Goal: Information Seeking & Learning: Learn about a topic

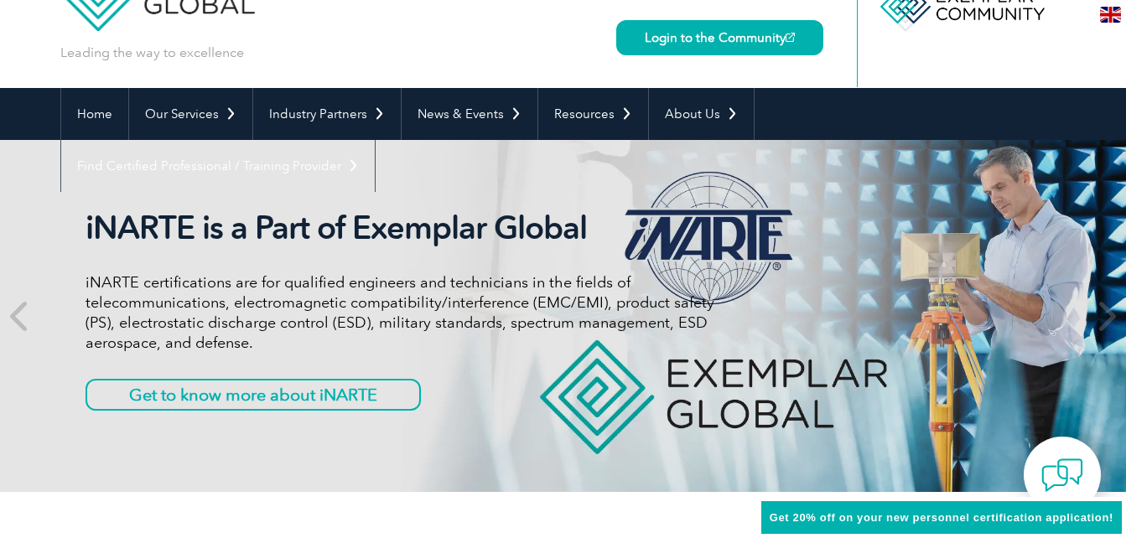
scroll to position [85, 0]
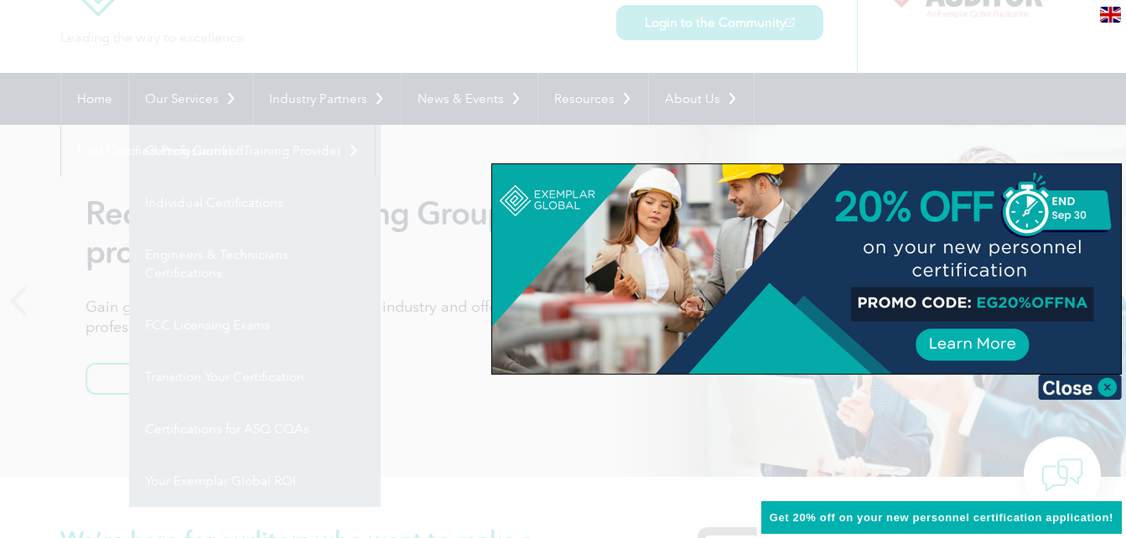
click at [207, 102] on div at bounding box center [563, 269] width 1126 height 538
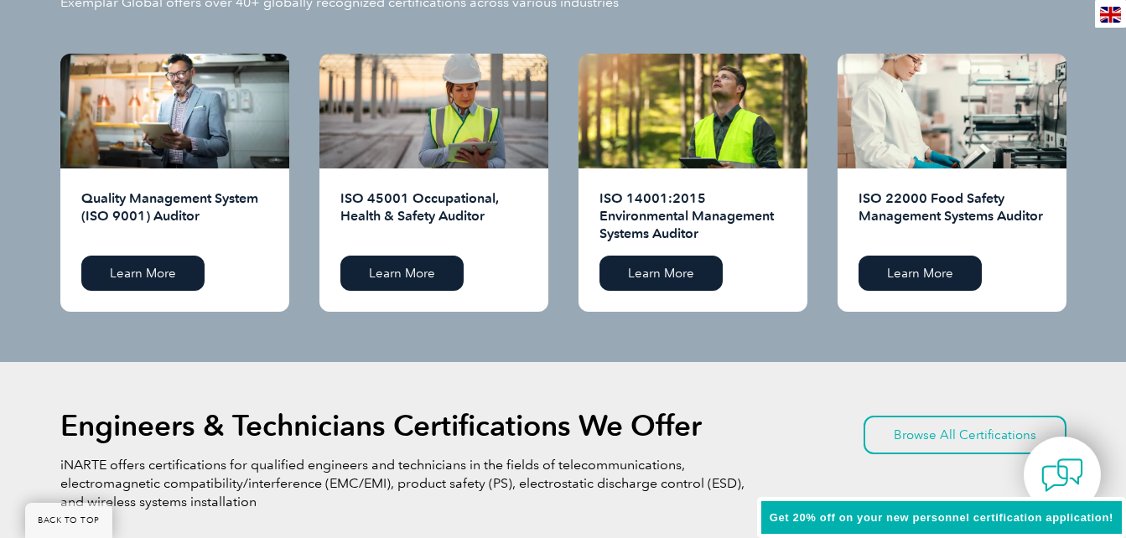
scroll to position [1759, 0]
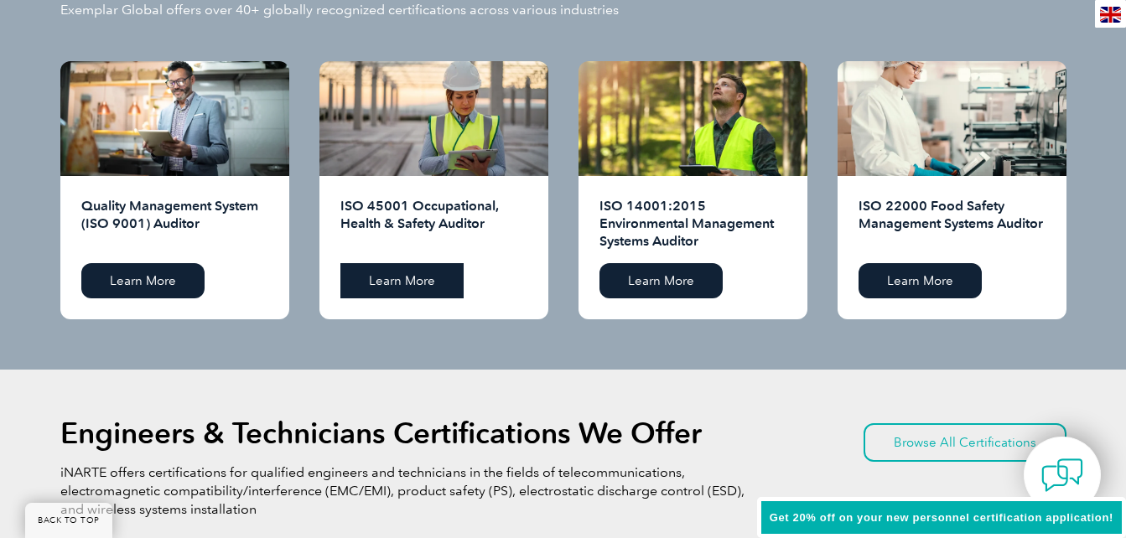
click at [408, 293] on link "Learn More" at bounding box center [402, 280] width 123 height 35
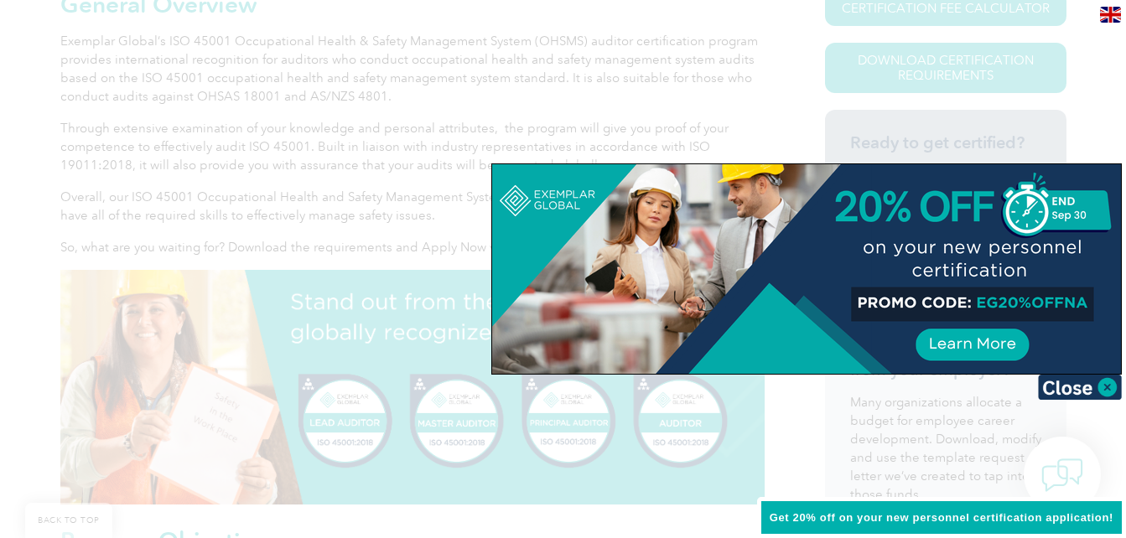
scroll to position [452, 0]
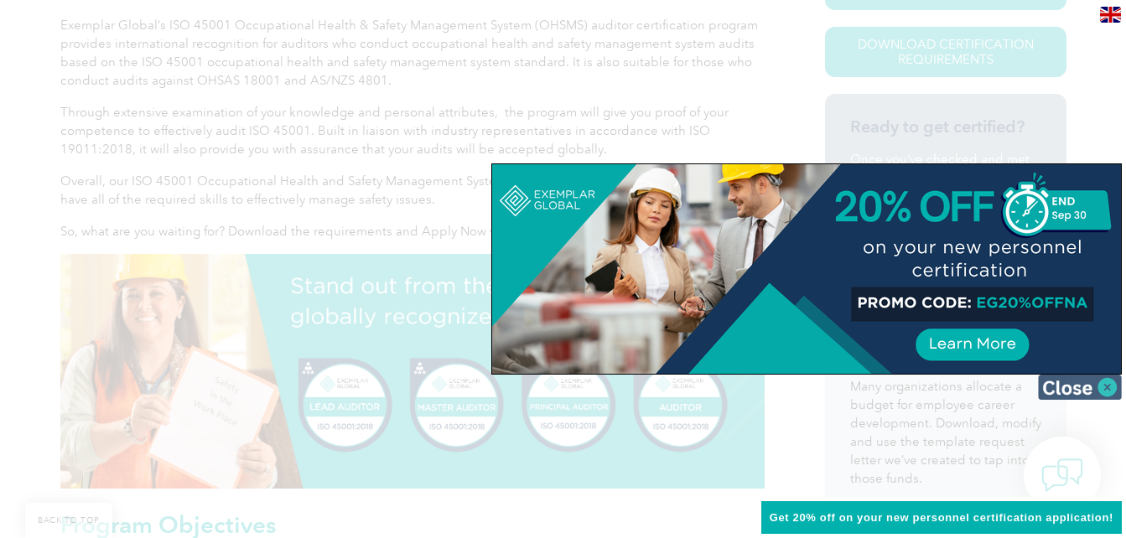
click at [1081, 387] on img at bounding box center [1080, 387] width 84 height 25
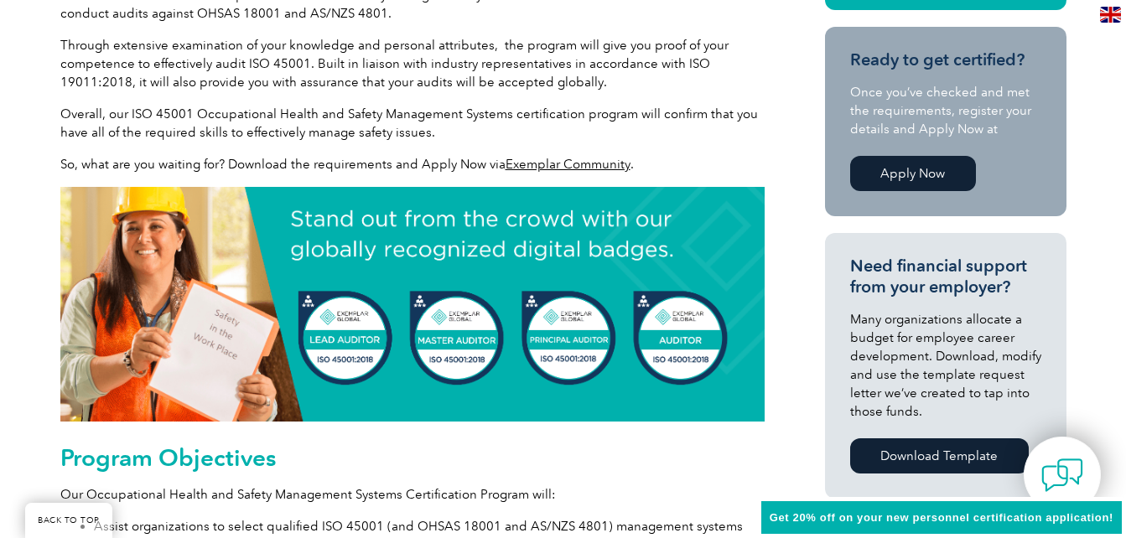
scroll to position [540, 0]
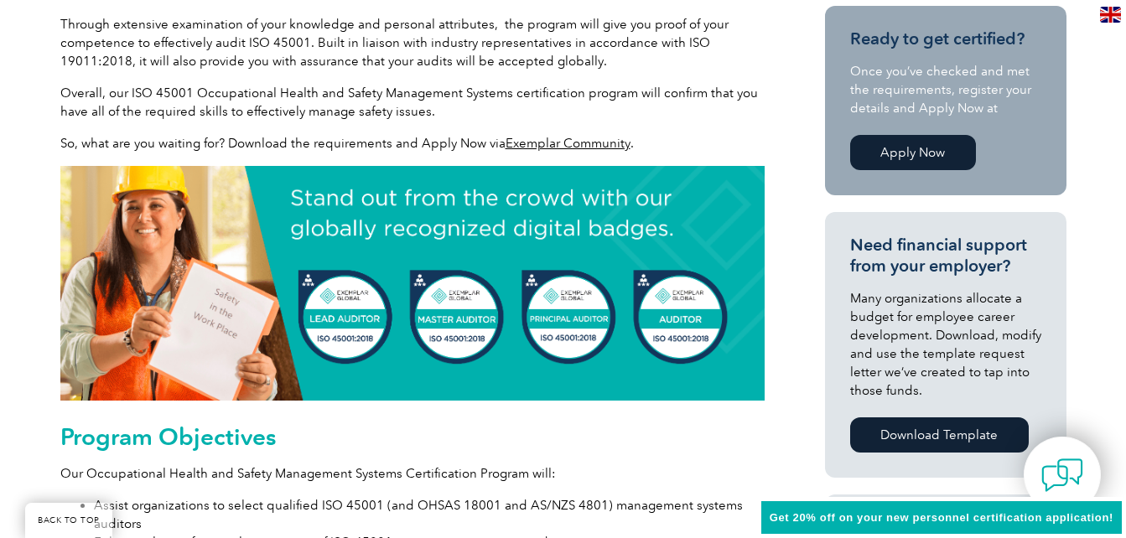
click at [586, 144] on link "Exemplar Community" at bounding box center [568, 143] width 125 height 15
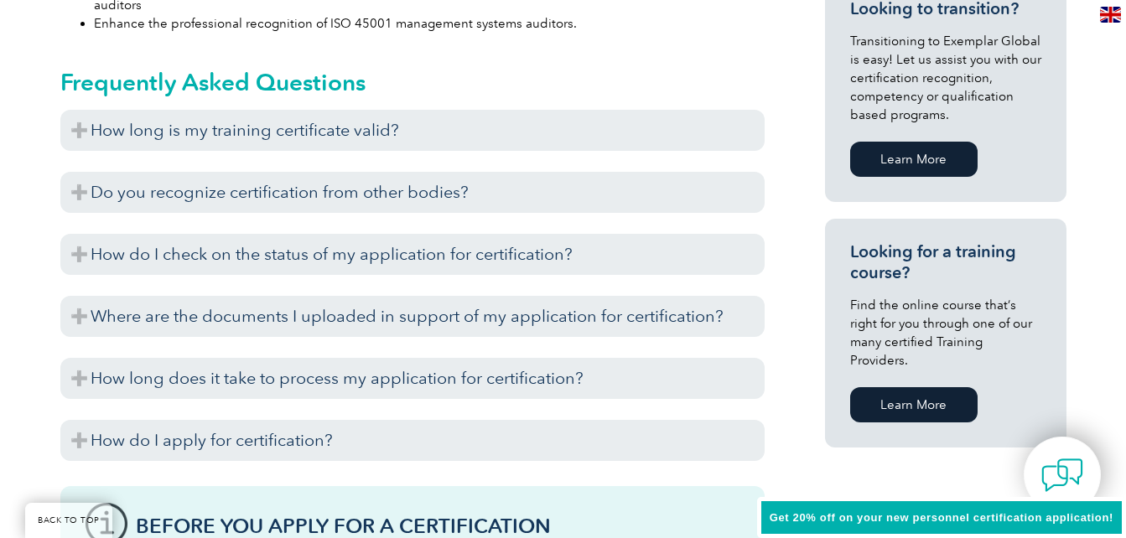
scroll to position [1080, 0]
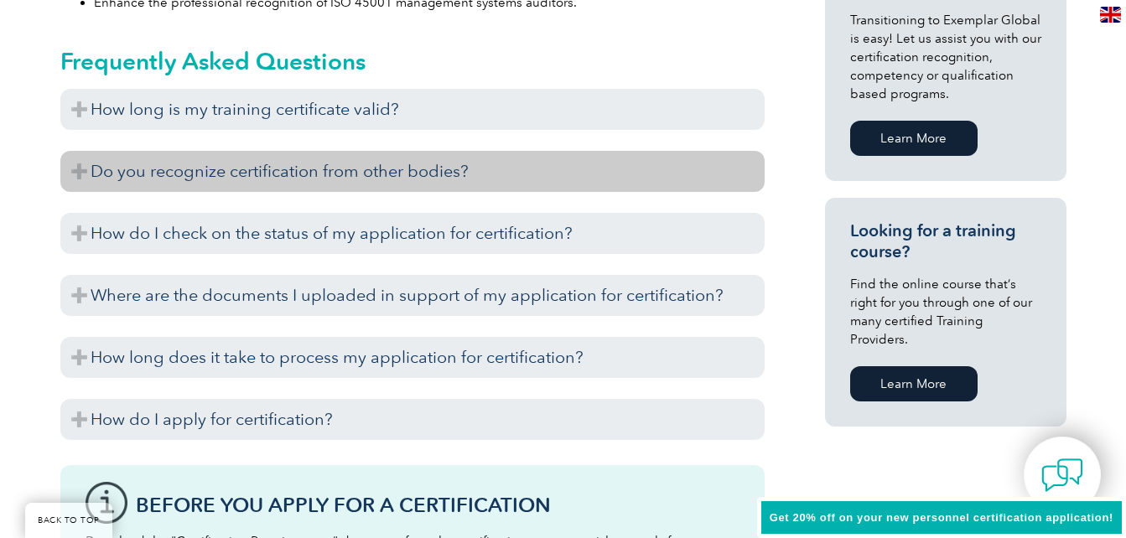
click at [430, 173] on h3 "Do you recognize certification from other bodies?" at bounding box center [412, 171] width 705 height 41
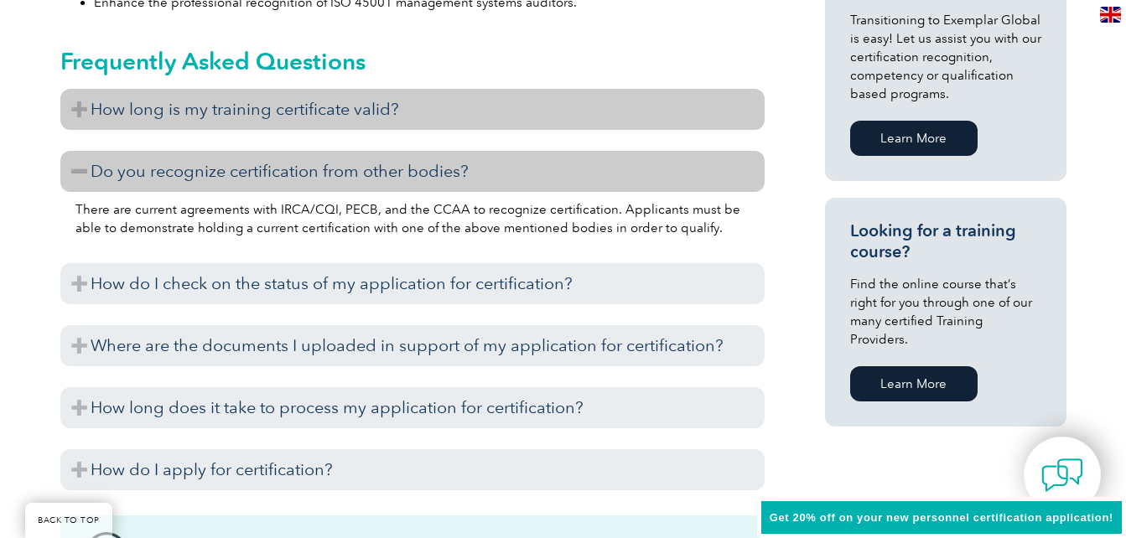
click at [354, 111] on h3 "How long is my training certificate valid?" at bounding box center [412, 109] width 705 height 41
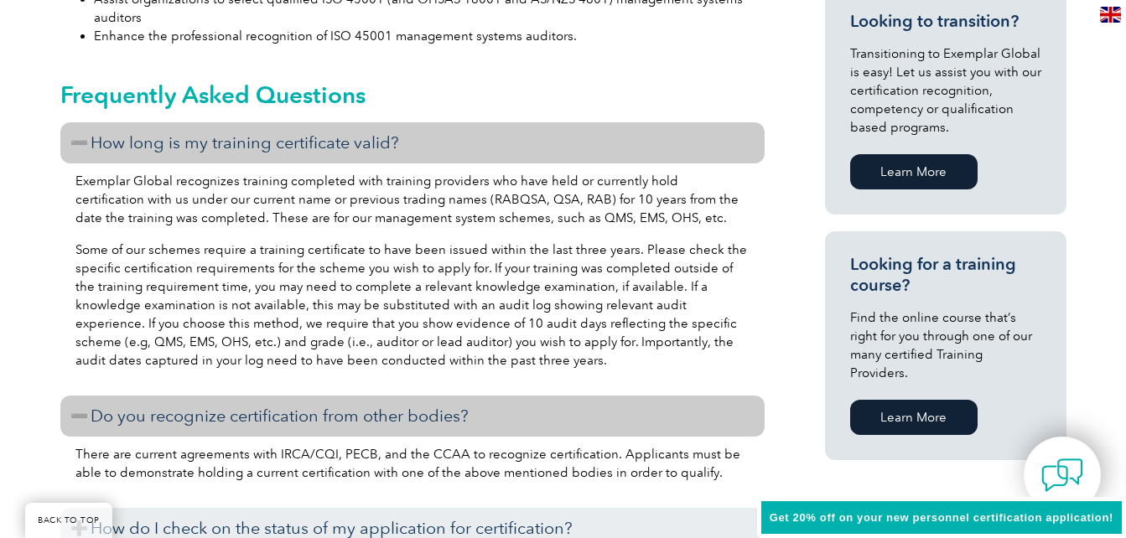
scroll to position [1053, 0]
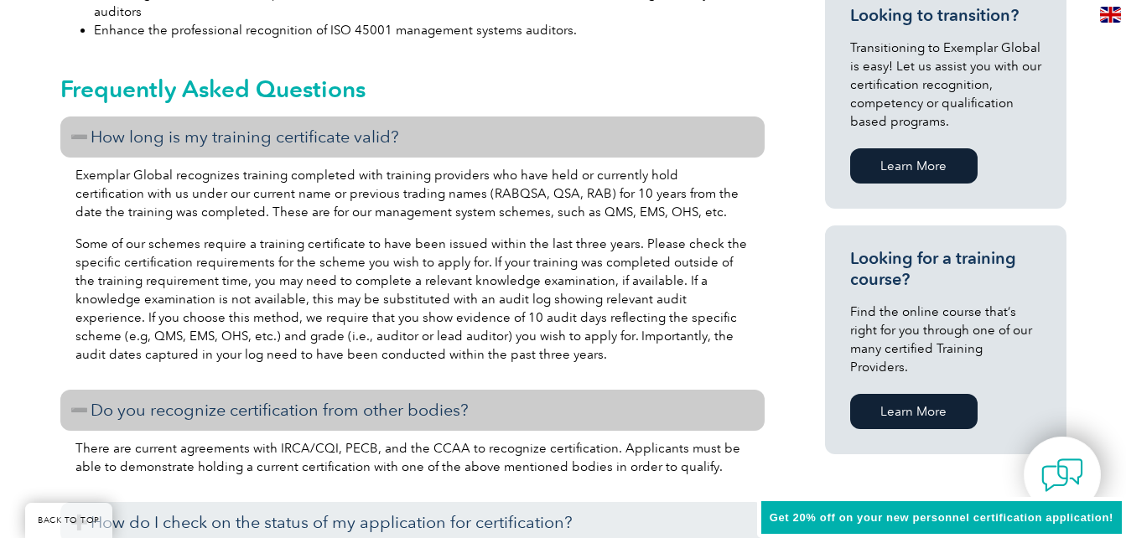
click at [916, 395] on link "Learn More" at bounding box center [914, 411] width 127 height 35
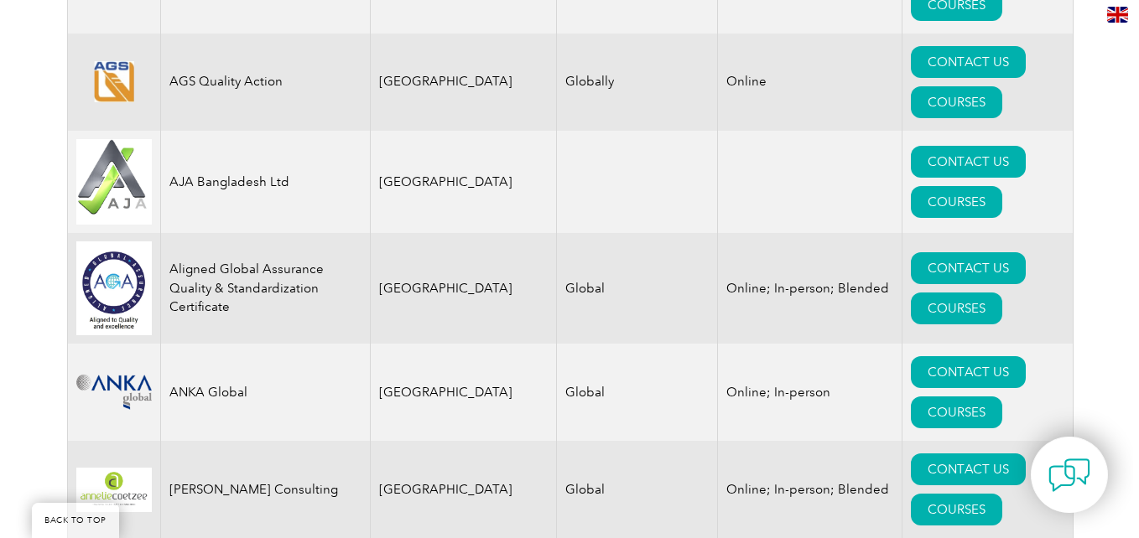
scroll to position [1929, 0]
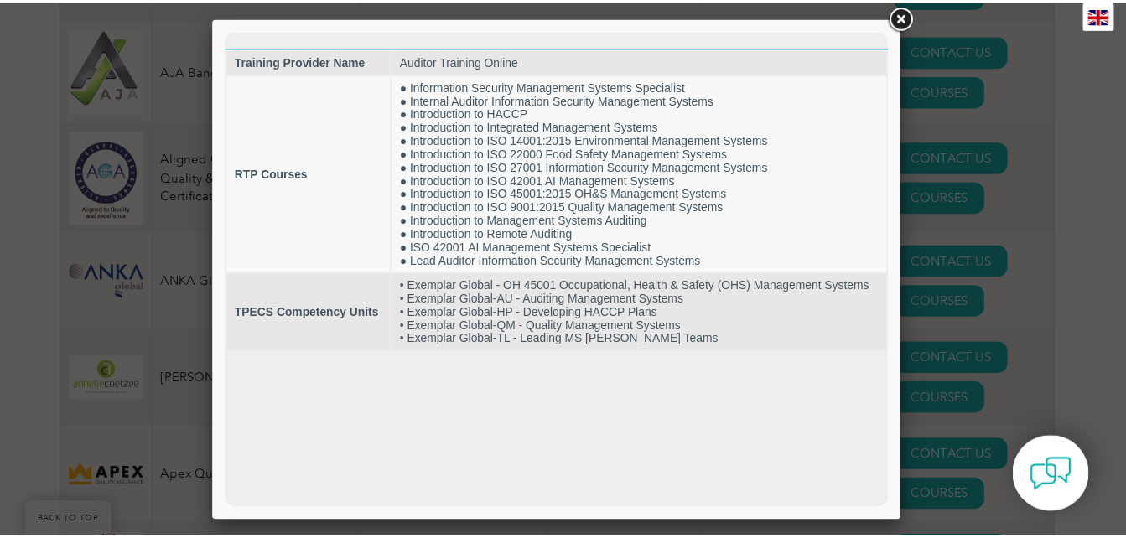
scroll to position [0, 0]
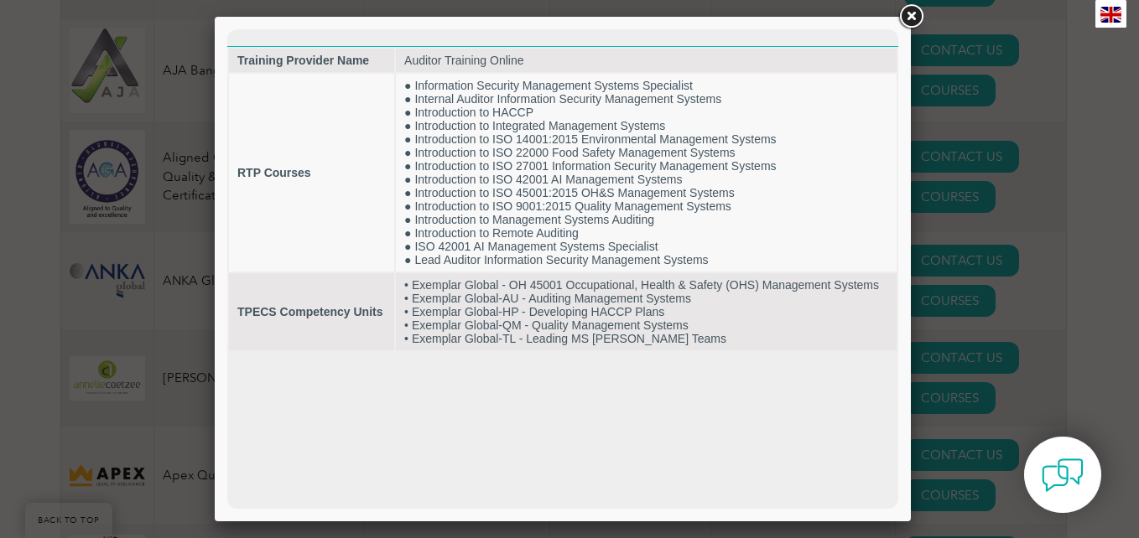
click at [911, 7] on link at bounding box center [911, 17] width 30 height 30
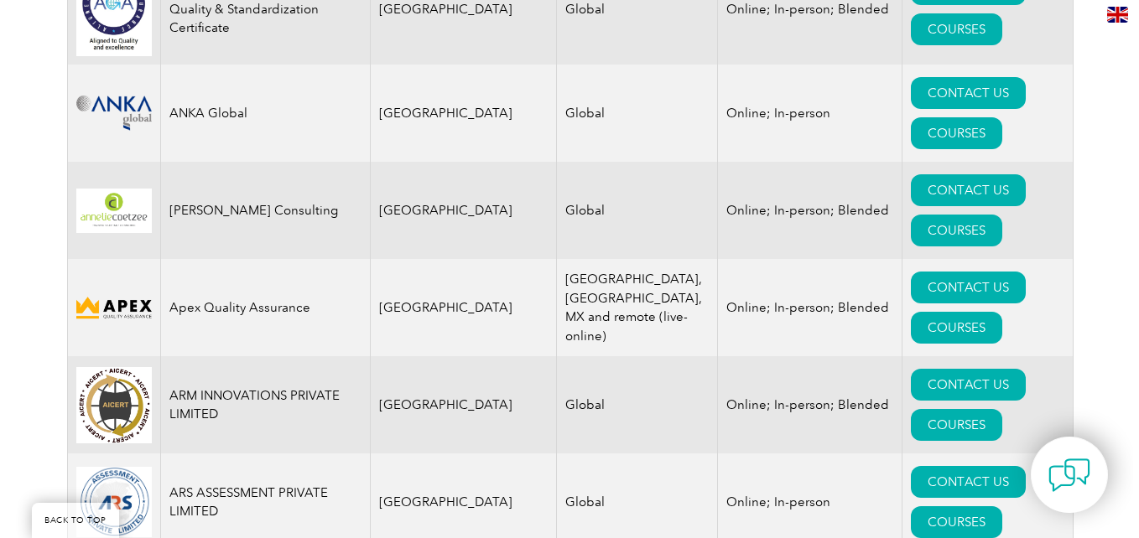
scroll to position [2130, 0]
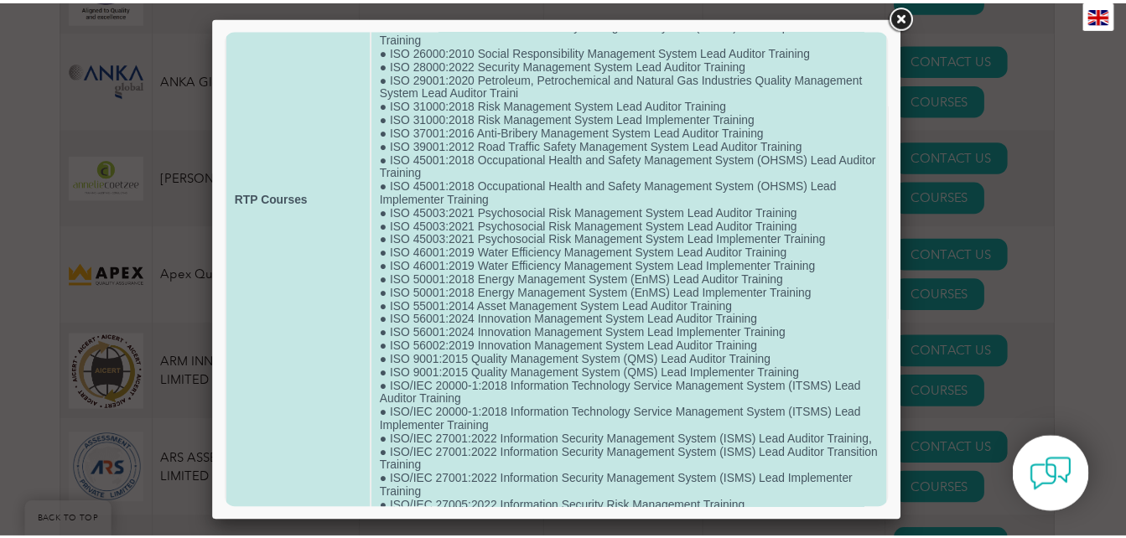
scroll to position [359, 0]
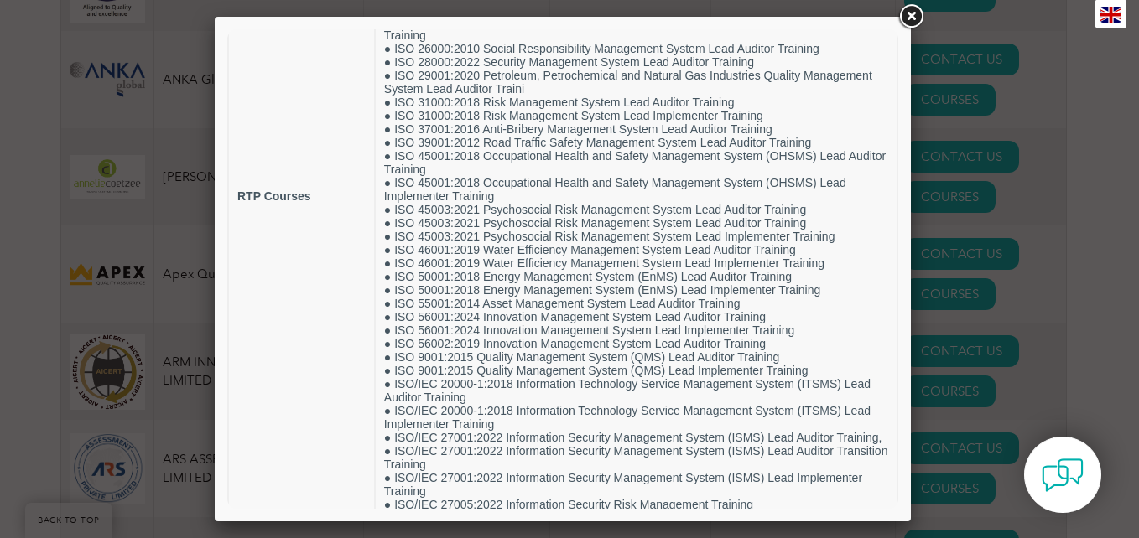
click at [907, 21] on link at bounding box center [911, 17] width 30 height 30
